Goal: Navigation & Orientation: Find specific page/section

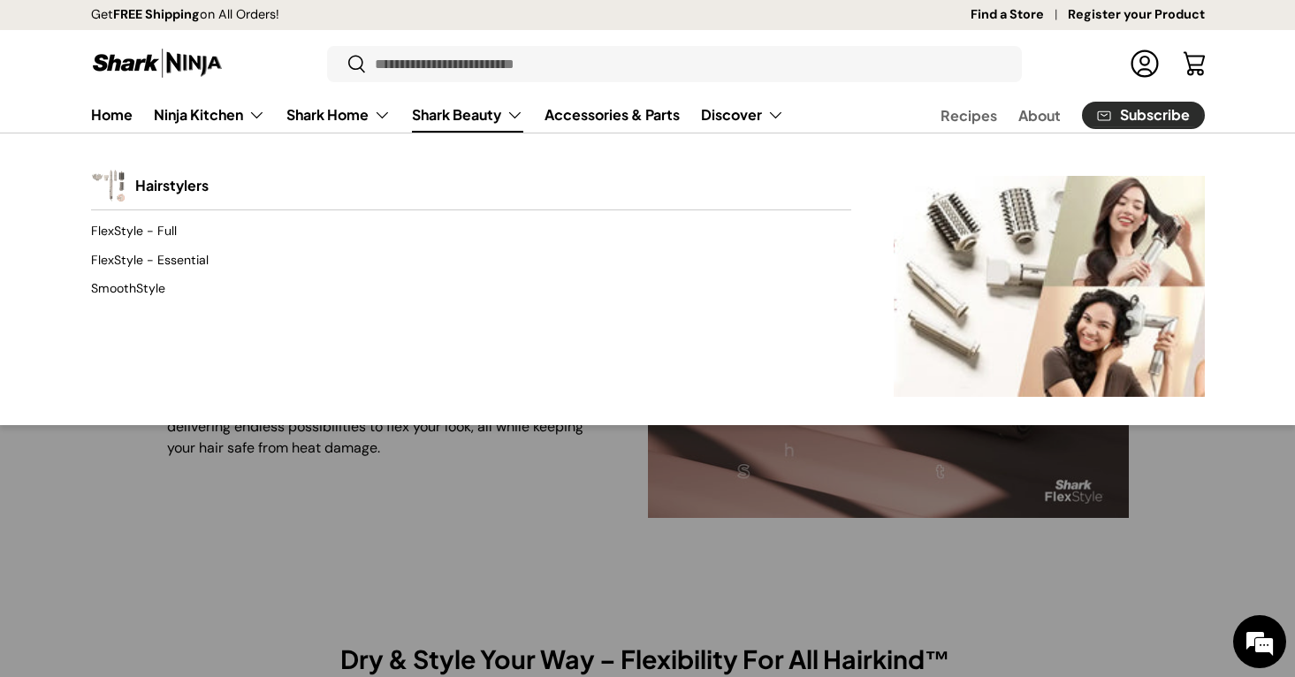
click at [486, 124] on link "Shark Beauty" at bounding box center [467, 114] width 111 height 35
click at [493, 120] on link "Shark Beauty" at bounding box center [467, 114] width 111 height 35
click at [519, 118] on link "Shark Beauty" at bounding box center [467, 114] width 111 height 35
